Goal: Transaction & Acquisition: Obtain resource

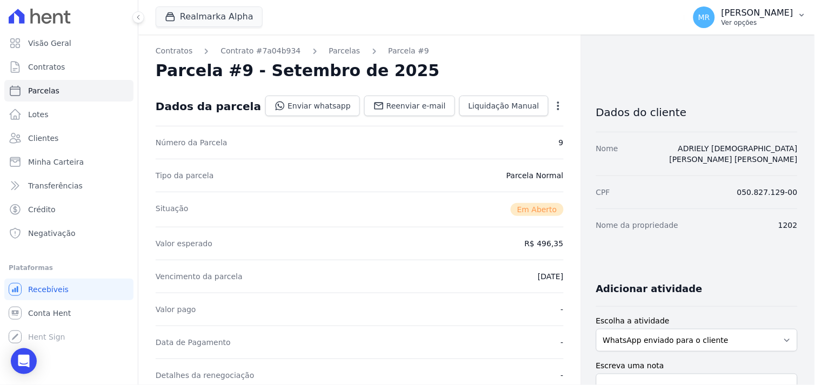
scroll to position [240, 0]
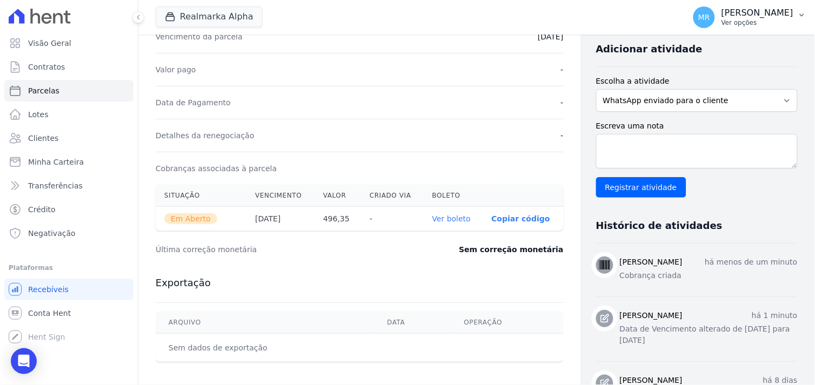
drag, startPoint x: 759, startPoint y: 15, endPoint x: 767, endPoint y: 28, distance: 15.8
click at [759, 15] on p "[PERSON_NAME]" at bounding box center [757, 13] width 72 height 11
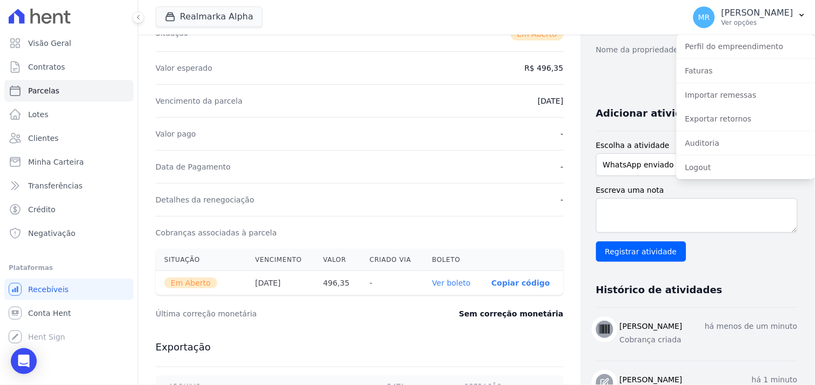
scroll to position [0, 0]
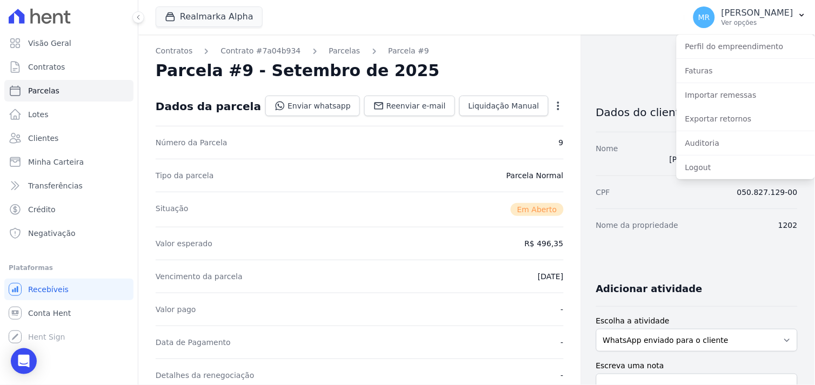
drag, startPoint x: 406, startPoint y: 168, endPoint x: 391, endPoint y: 174, distance: 16.3
click at [405, 168] on div "Tipo da parcela [GEOGRAPHIC_DATA]" at bounding box center [360, 175] width 408 height 33
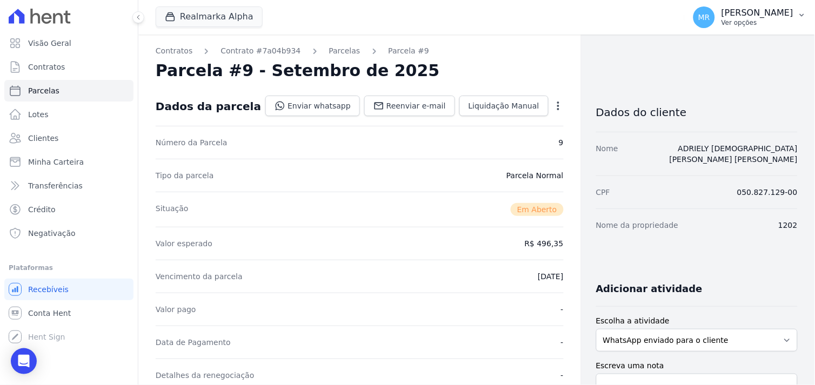
click at [759, 17] on p "[PERSON_NAME]" at bounding box center [757, 13] width 72 height 11
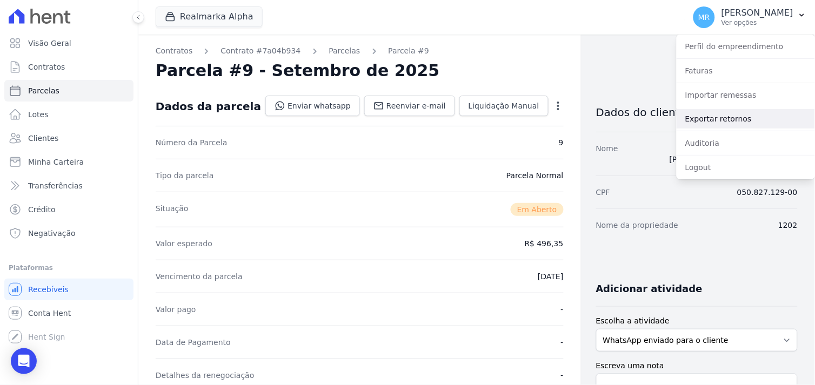
click at [705, 121] on link "Exportar retornos" at bounding box center [746, 118] width 138 height 19
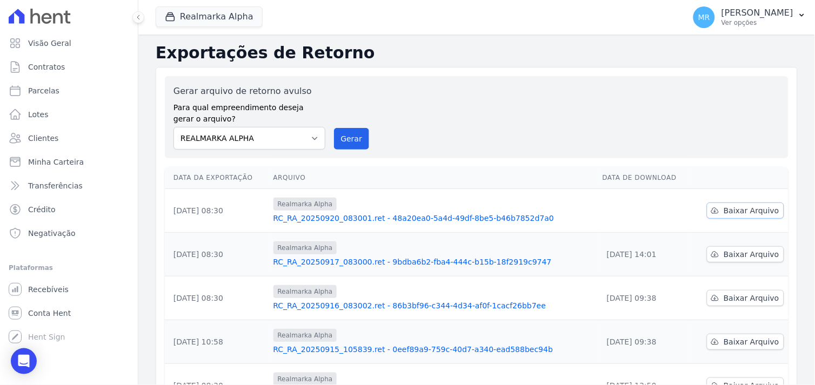
drag, startPoint x: 725, startPoint y: 211, endPoint x: 676, endPoint y: 217, distance: 49.5
click at [725, 211] on span "Baixar Arquivo" at bounding box center [752, 210] width 56 height 11
click at [312, 138] on select "REALMARKA ALPHA REALMARKA REALE RMK 2 EMPREENDIMENTOS OPERA" at bounding box center [249, 138] width 152 height 23
select select "76c98966-fbae-428e-aea9-71c3dfcf0e62"
click at [173, 127] on select "REALMARKA ALPHA REALMARKA REALE RMK 2 EMPREENDIMENTOS OPERA" at bounding box center [249, 138] width 152 height 23
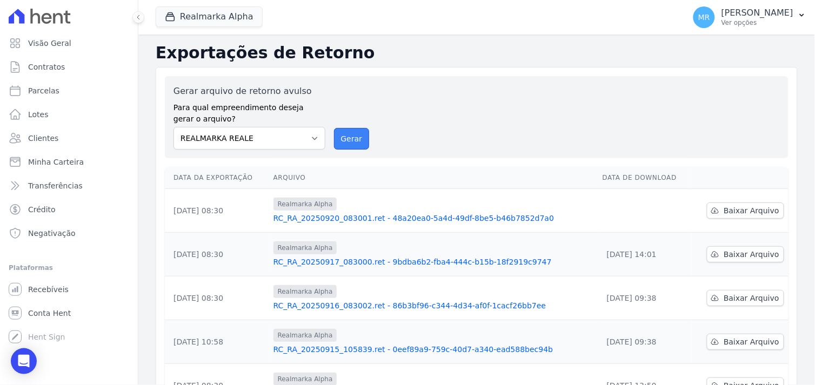
click at [349, 138] on button "Gerar" at bounding box center [352, 139] width 36 height 22
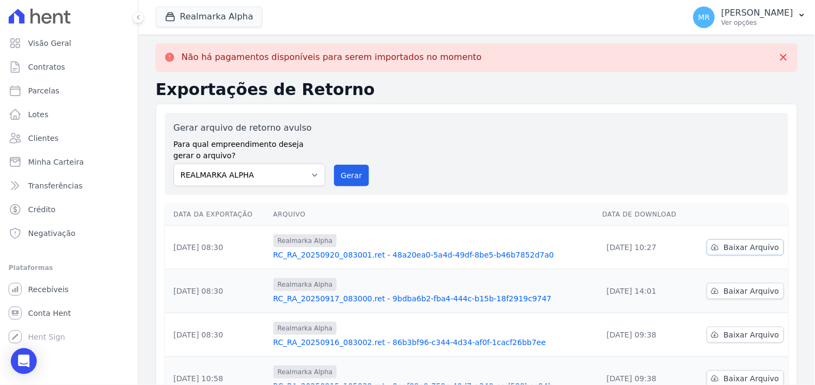
click at [732, 246] on span "Baixar Arquivo" at bounding box center [752, 247] width 56 height 11
click at [316, 175] on select "REALMARKA ALPHA REALMARKA REALE RMK 2 EMPREENDIMENTOS OPERA" at bounding box center [249, 175] width 152 height 23
select select "16462f68-d5f3-4053-9b2f-c9981f2a4aae"
click at [173, 164] on select "REALMARKA ALPHA REALMARKA REALE RMK 2 EMPREENDIMENTOS OPERA" at bounding box center [249, 175] width 152 height 23
click at [351, 177] on button "Gerar" at bounding box center [352, 176] width 36 height 22
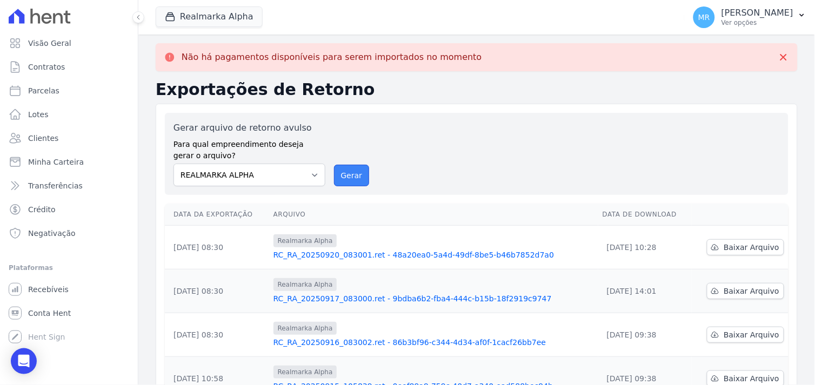
click at [350, 173] on button "Gerar" at bounding box center [352, 176] width 36 height 22
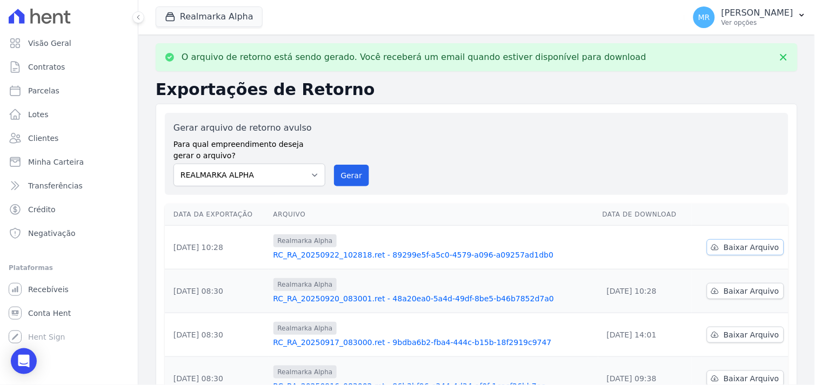
click at [739, 249] on span "Baixar Arquivo" at bounding box center [752, 247] width 56 height 11
click at [732, 249] on span "Baixar Arquivo" at bounding box center [752, 247] width 56 height 11
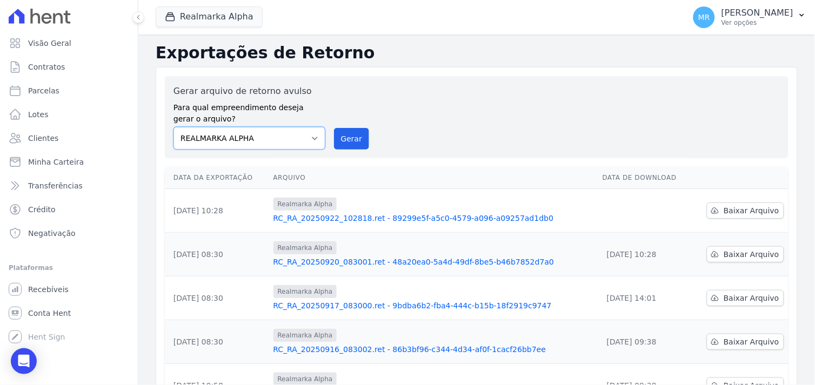
click at [316, 137] on select "REALMARKA ALPHA REALMARKA REALE RMK 2 EMPREENDIMENTOS OPERA" at bounding box center [249, 138] width 152 height 23
click at [315, 137] on select "REALMARKA ALPHA REALMARKA REALE RMK 2 EMPREENDIMENTOS OPERA" at bounding box center [249, 138] width 152 height 23
select select "76c98966-fbae-428e-aea9-71c3dfcf0e62"
click at [173, 127] on select "REALMARKA ALPHA REALMARKA REALE RMK 2 EMPREENDIMENTOS OPERA" at bounding box center [249, 138] width 152 height 23
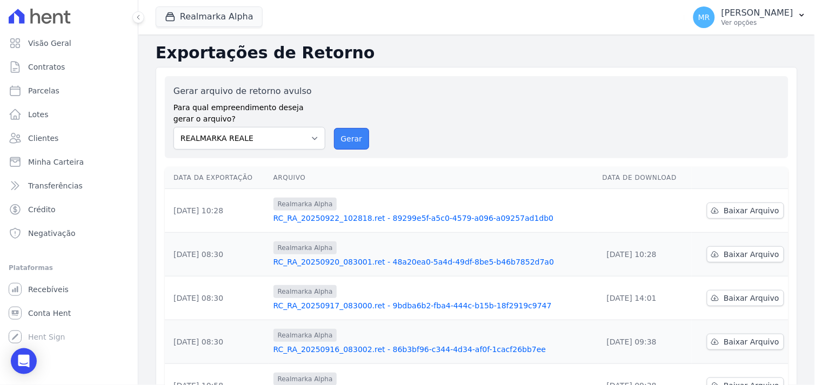
click at [347, 138] on button "Gerar" at bounding box center [352, 139] width 36 height 22
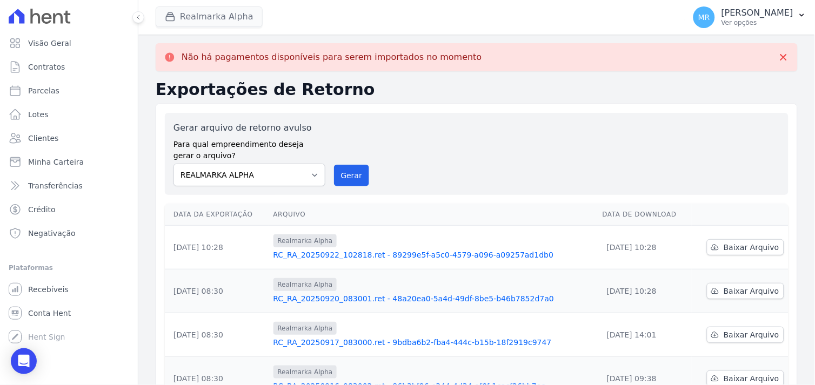
drag, startPoint x: 239, startPoint y: 28, endPoint x: 229, endPoint y: 22, distance: 12.1
click at [238, 28] on div "Realmarka Alpha REALMARKA CONSTRUCOES LTDA REALMARKA ALPHA REALMARKA REALE RMK …" at bounding box center [418, 17] width 525 height 36
click at [229, 21] on button "Realmarka Alpha" at bounding box center [209, 16] width 107 height 21
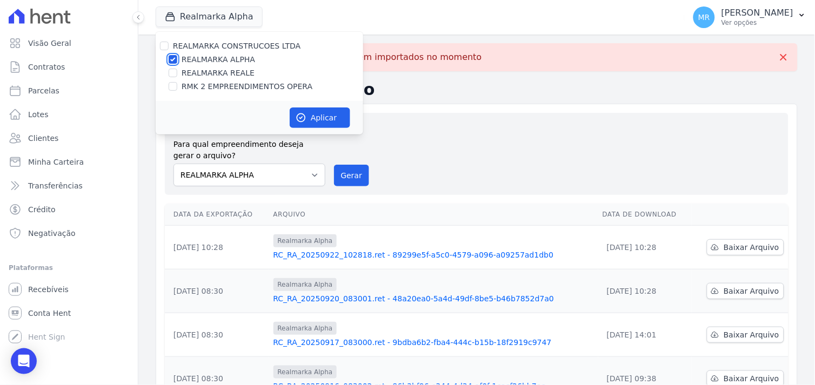
click at [175, 61] on input "REALMARKA ALPHA" at bounding box center [173, 59] width 9 height 9
checkbox input "false"
click at [175, 73] on input "REALMARKA REALE" at bounding box center [173, 73] width 9 height 9
checkbox input "true"
click at [319, 119] on button "Aplicar" at bounding box center [320, 118] width 61 height 21
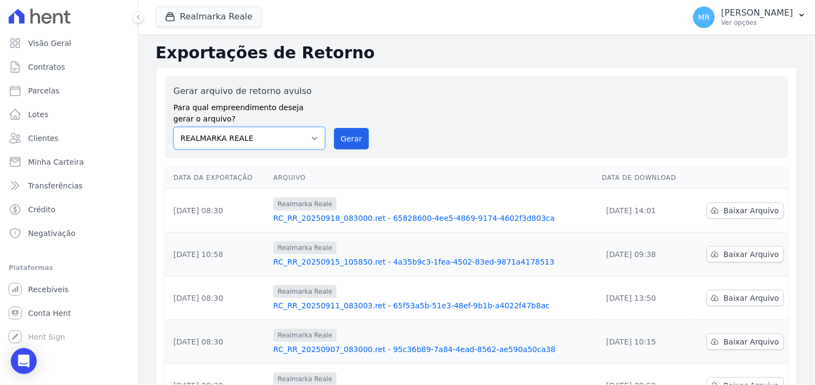
click at [316, 136] on select "REALMARKA ALPHA REALMARKA REALE RMK 2 EMPREENDIMENTOS OPERA" at bounding box center [249, 138] width 152 height 23
select select "7680797a-88b1-4880-b551-36a4daee57a8"
click at [173, 127] on select "REALMARKA ALPHA REALMARKA REALE RMK 2 EMPREENDIMENTOS OPERA" at bounding box center [249, 138] width 152 height 23
click at [351, 143] on button "Gerar" at bounding box center [352, 139] width 36 height 22
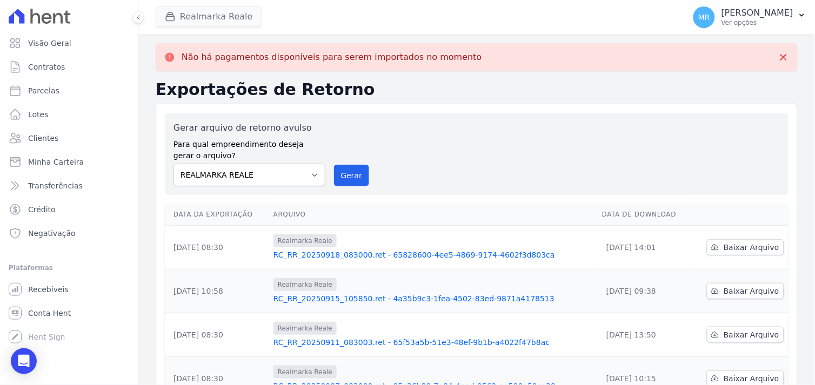
click at [207, 17] on button "Realmarka Reale" at bounding box center [209, 16] width 106 height 21
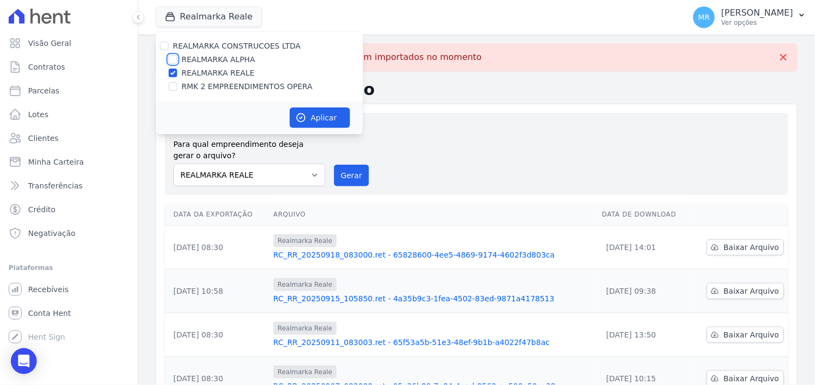
click at [172, 58] on input "REALMARKA ALPHA" at bounding box center [173, 59] width 9 height 9
checkbox input "true"
click at [172, 71] on input "REALMARKA REALE" at bounding box center [173, 73] width 9 height 9
checkbox input "false"
click at [299, 108] on button "Aplicar" at bounding box center [320, 118] width 61 height 21
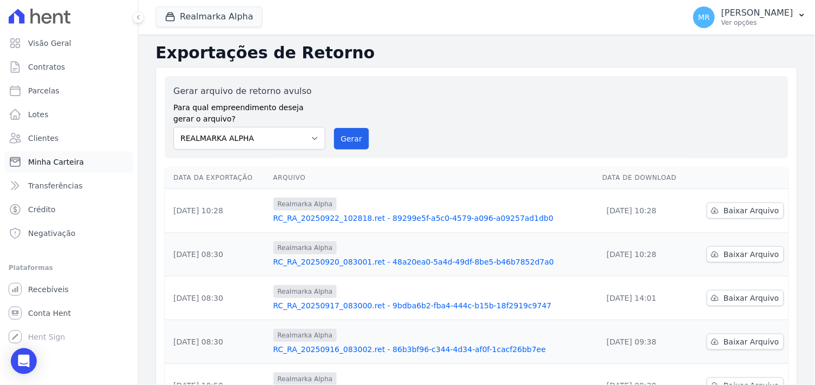
click at [47, 159] on span "Minha Carteira" at bounding box center [56, 162] width 56 height 11
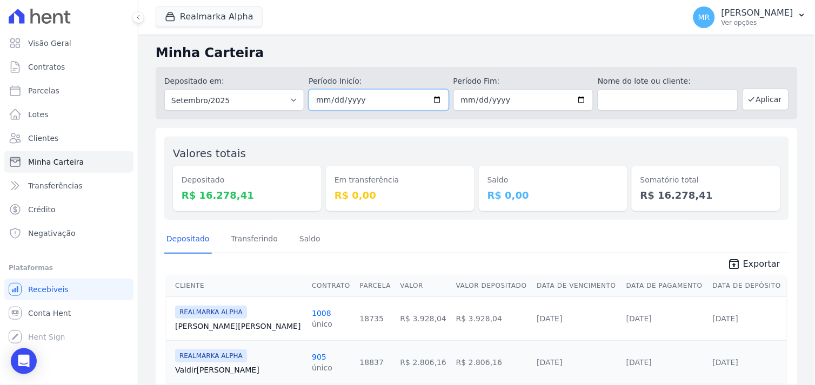
drag, startPoint x: 370, startPoint y: 98, endPoint x: 362, endPoint y: 97, distance: 7.6
click at [362, 97] on input "2025-09-01" at bounding box center [379, 100] width 140 height 22
click at [434, 99] on input "2025-09-01" at bounding box center [379, 100] width 140 height 22
type input "[DATE]"
drag, startPoint x: 578, startPoint y: 101, endPoint x: 564, endPoint y: 112, distance: 18.5
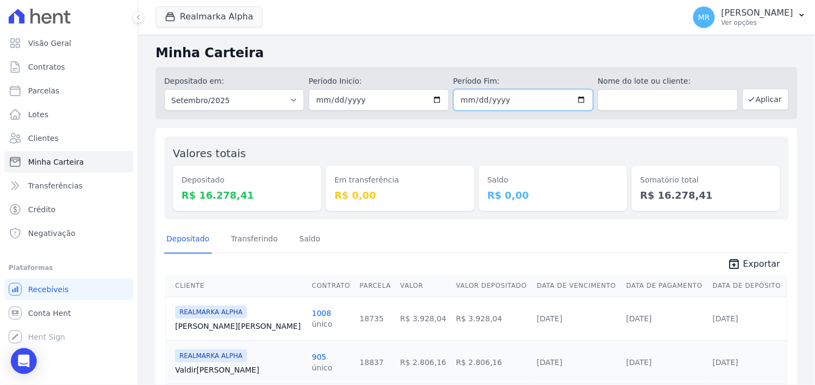
click at [576, 101] on input "2025-09-30" at bounding box center [523, 100] width 140 height 22
type input "[DATE]"
click at [766, 99] on button "Aplicar" at bounding box center [766, 100] width 46 height 22
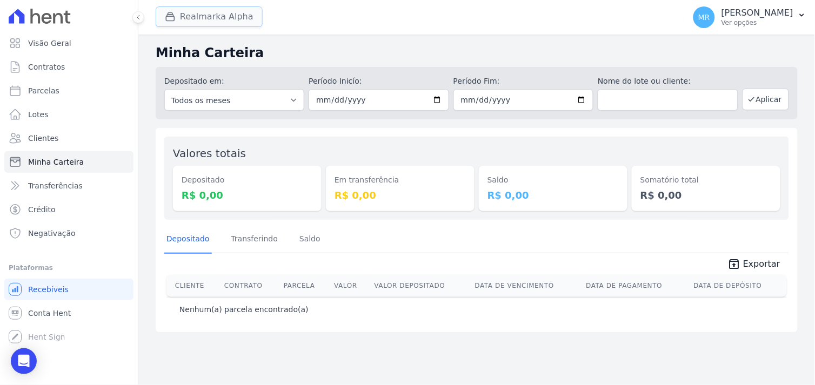
click at [228, 20] on button "Realmarka Alpha" at bounding box center [209, 16] width 107 height 21
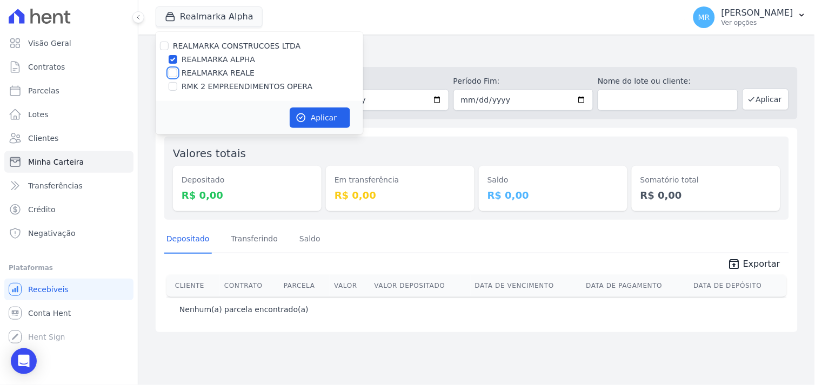
click at [170, 76] on input "REALMARKA REALE" at bounding box center [173, 73] width 9 height 9
checkbox input "true"
click at [171, 61] on input "REALMARKA ALPHA" at bounding box center [173, 59] width 9 height 9
checkbox input "false"
click at [317, 119] on button "Aplicar" at bounding box center [320, 118] width 61 height 21
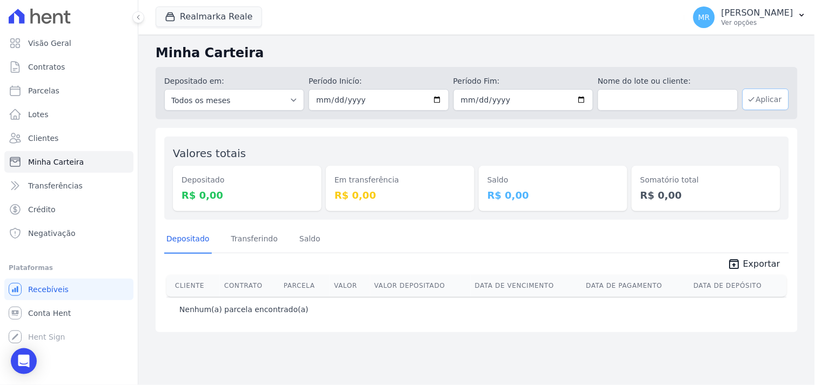
click at [764, 97] on button "Aplicar" at bounding box center [766, 100] width 46 height 22
drag, startPoint x: 192, startPoint y: 15, endPoint x: 170, endPoint y: 31, distance: 27.9
click at [192, 15] on button "Realmarka Reale" at bounding box center [209, 16] width 106 height 21
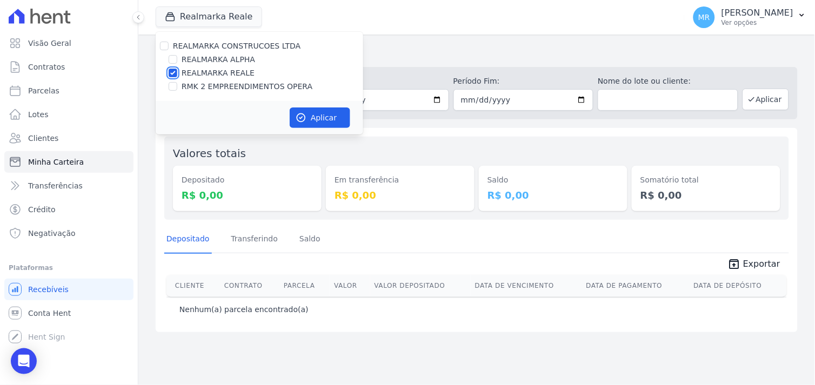
click at [170, 72] on input "REALMARKA REALE" at bounding box center [173, 73] width 9 height 9
checkbox input "false"
click at [172, 86] on input "RMK 2 EMPREENDIMENTOS OPERA" at bounding box center [173, 86] width 9 height 9
checkbox input "true"
click at [322, 111] on button "Aplicar" at bounding box center [320, 118] width 61 height 21
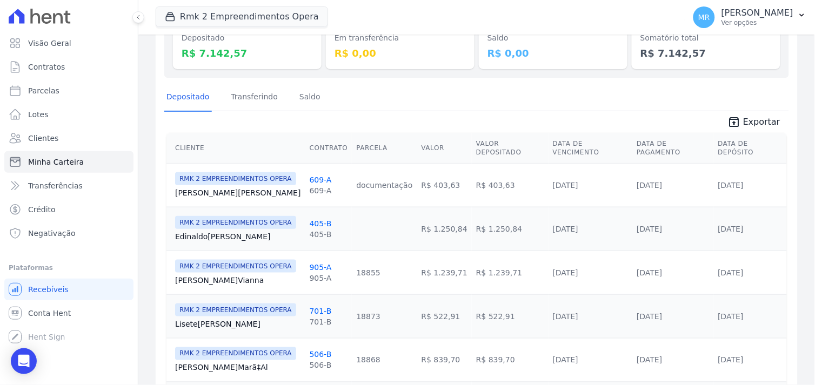
scroll to position [125, 0]
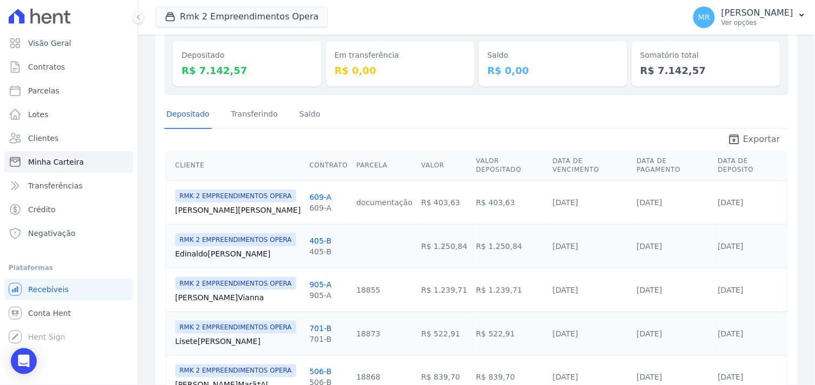
click at [755, 139] on span "Exportar" at bounding box center [761, 139] width 37 height 13
